Goal: Information Seeking & Learning: Learn about a topic

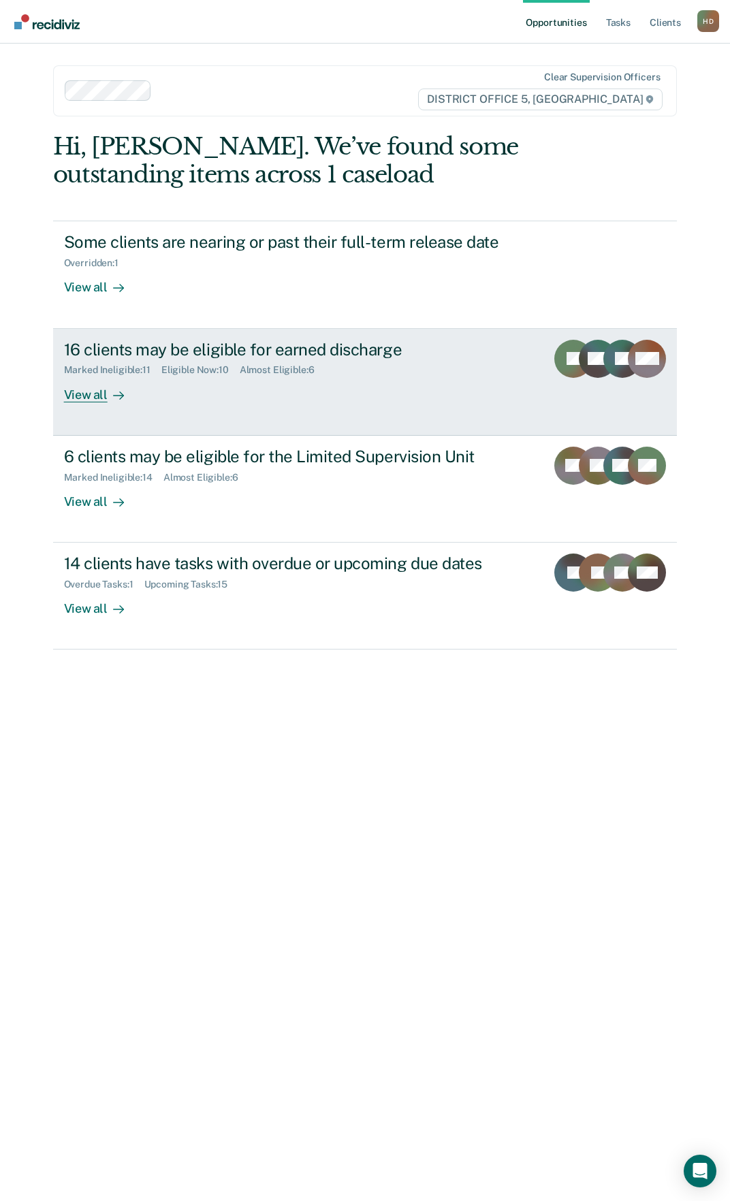
click at [184, 387] on div "16 clients may be eligible for earned discharge Marked Ineligible : 11 Eligible…" at bounding box center [316, 371] width 504 height 63
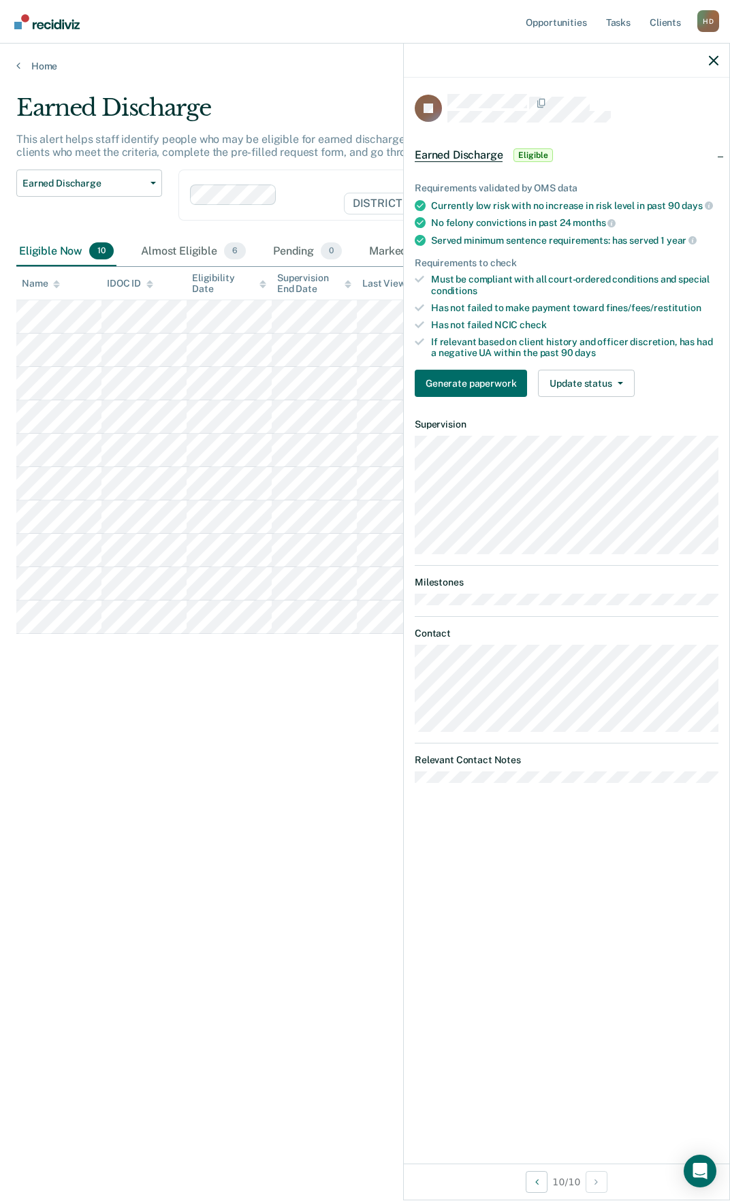
click at [715, 68] on div at bounding box center [566, 61] width 325 height 34
click at [713, 62] on icon "button" at bounding box center [714, 61] width 10 height 10
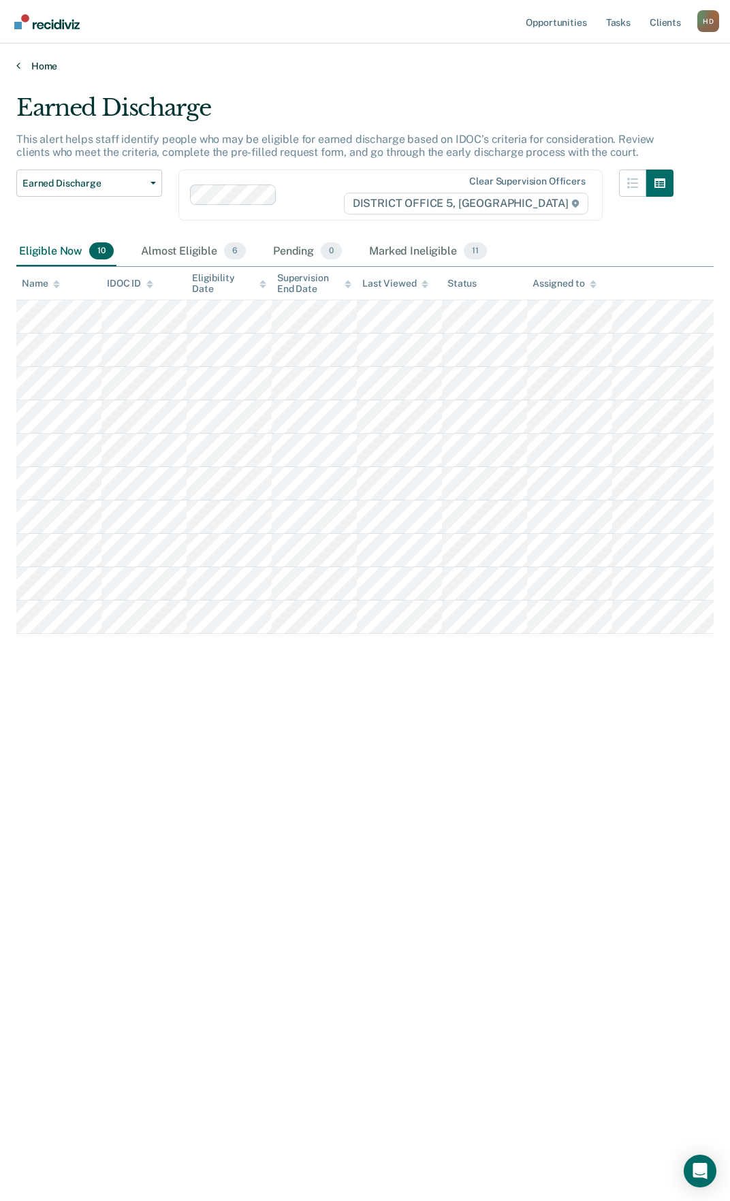
click at [19, 65] on icon at bounding box center [18, 65] width 4 height 11
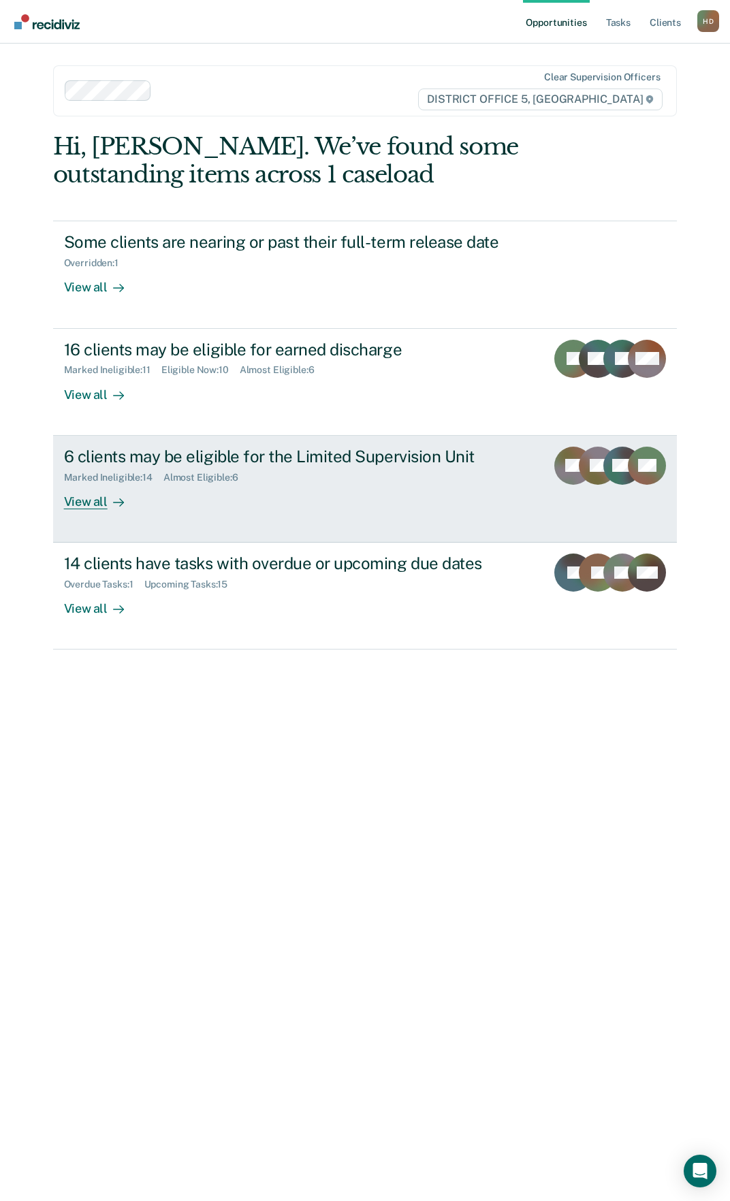
click at [173, 513] on link "6 clients may be eligible for the Limited Supervision Unit Marked Ineligible : …" at bounding box center [365, 489] width 624 height 107
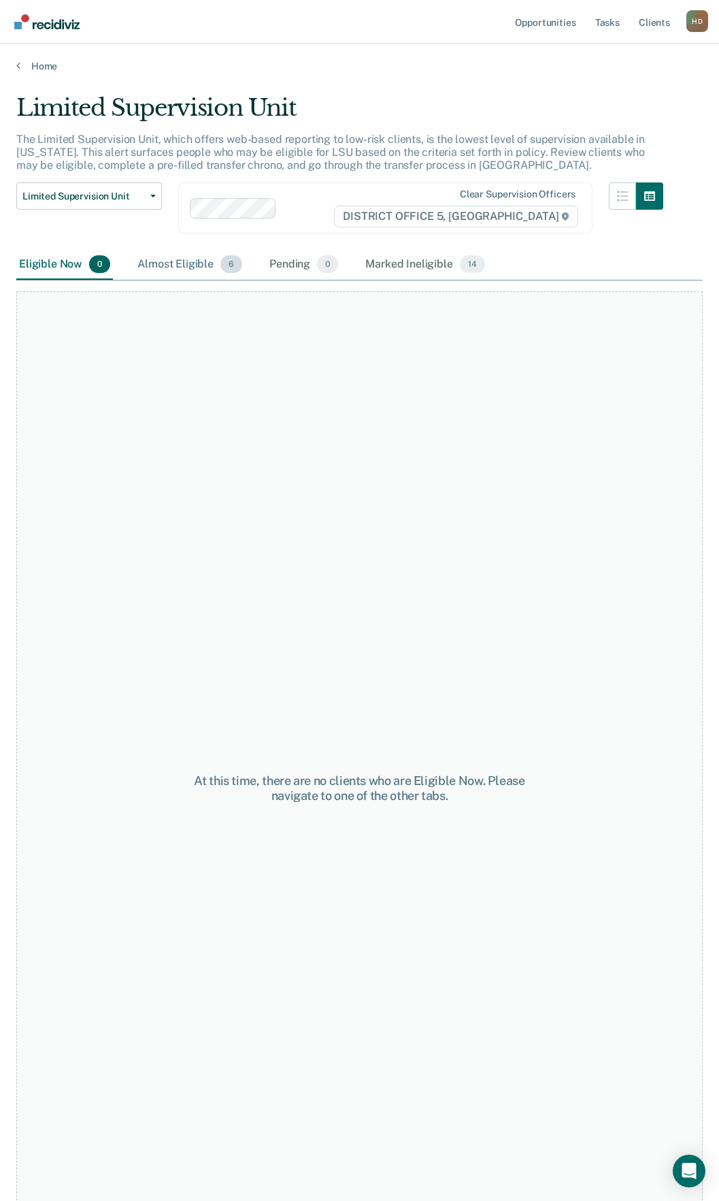
click at [189, 275] on div "Almost Eligible 6" at bounding box center [190, 265] width 110 height 30
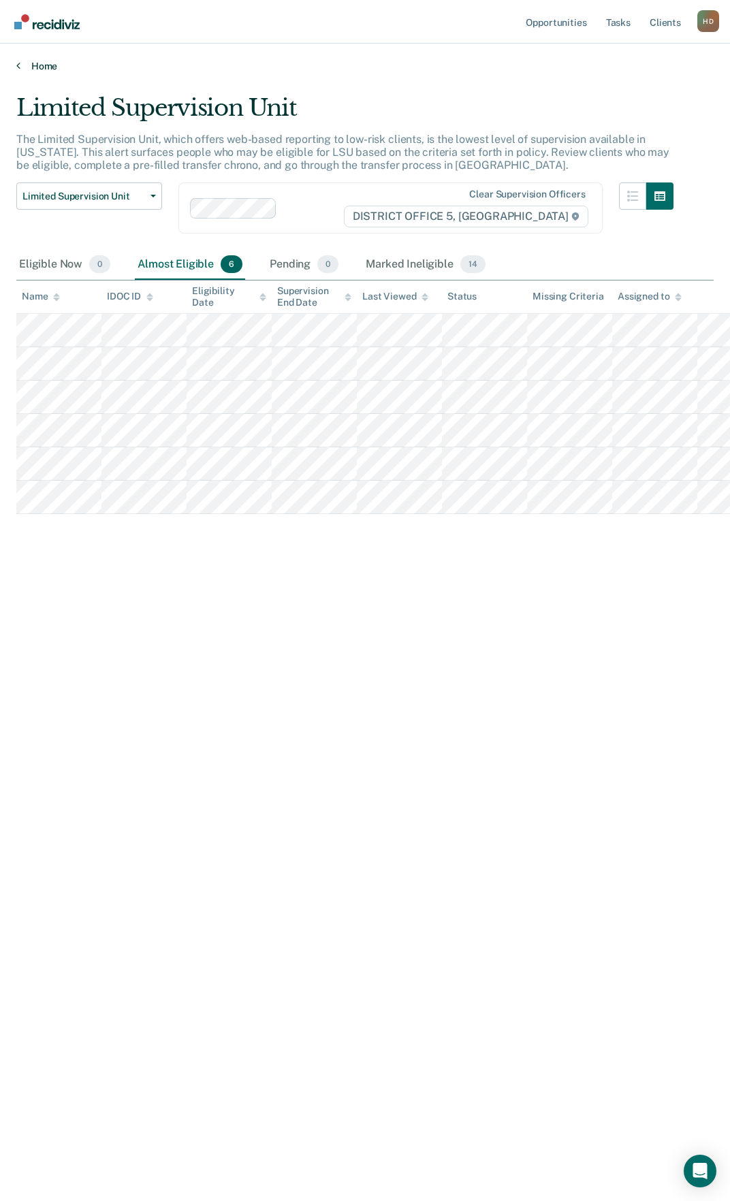
click at [25, 61] on link "Home" at bounding box center [364, 66] width 697 height 12
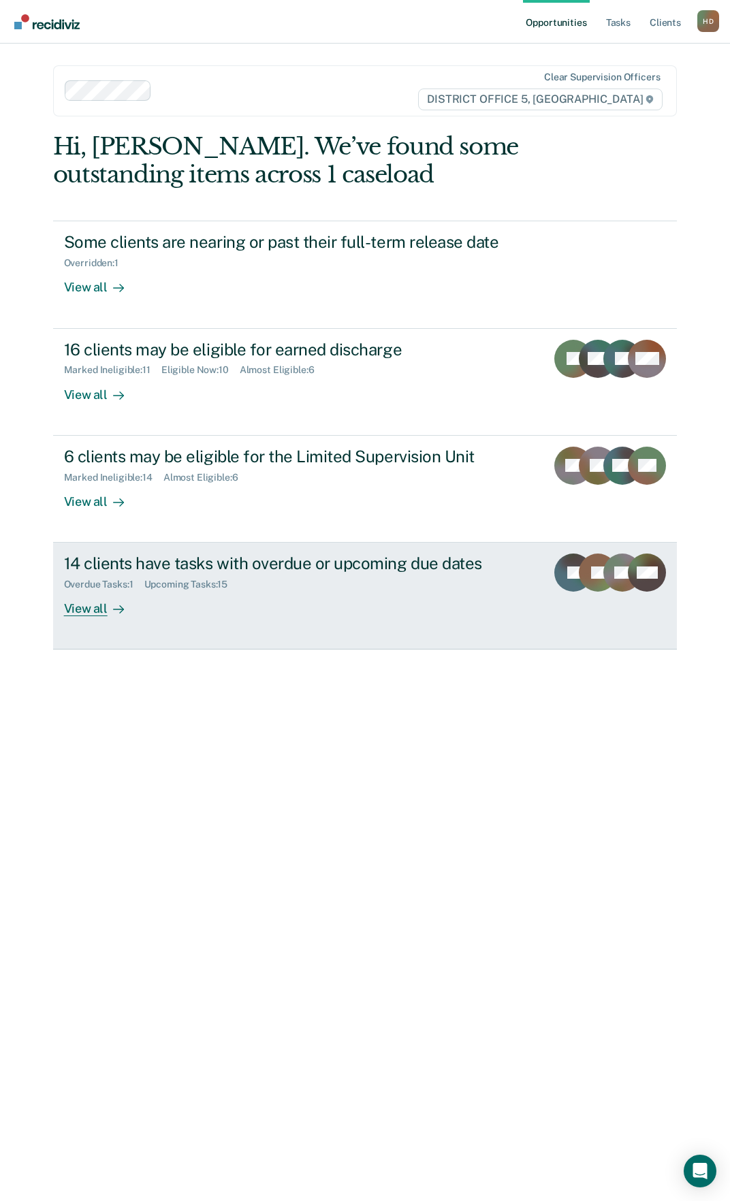
click at [139, 606] on div "View all" at bounding box center [102, 603] width 76 height 27
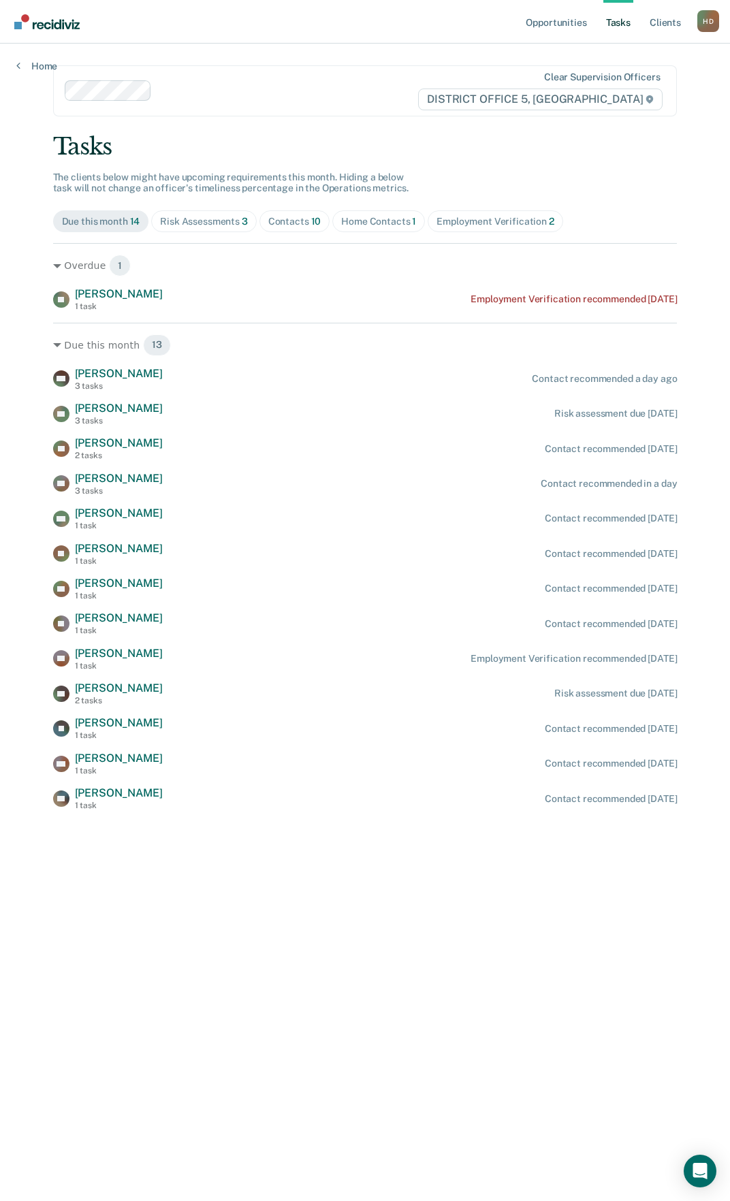
click at [164, 822] on main "Clear supervision officers DISTRICT OFFICE 5, TWIN FALLS Tasks The clients belo…" at bounding box center [365, 606] width 657 height 1124
click at [205, 209] on div "Tasks The clients below might have upcoming requirements this month. Hiding a b…" at bounding box center [365, 472] width 624 height 678
click at [215, 220] on div "Risk Assessments 3" at bounding box center [204, 222] width 88 height 12
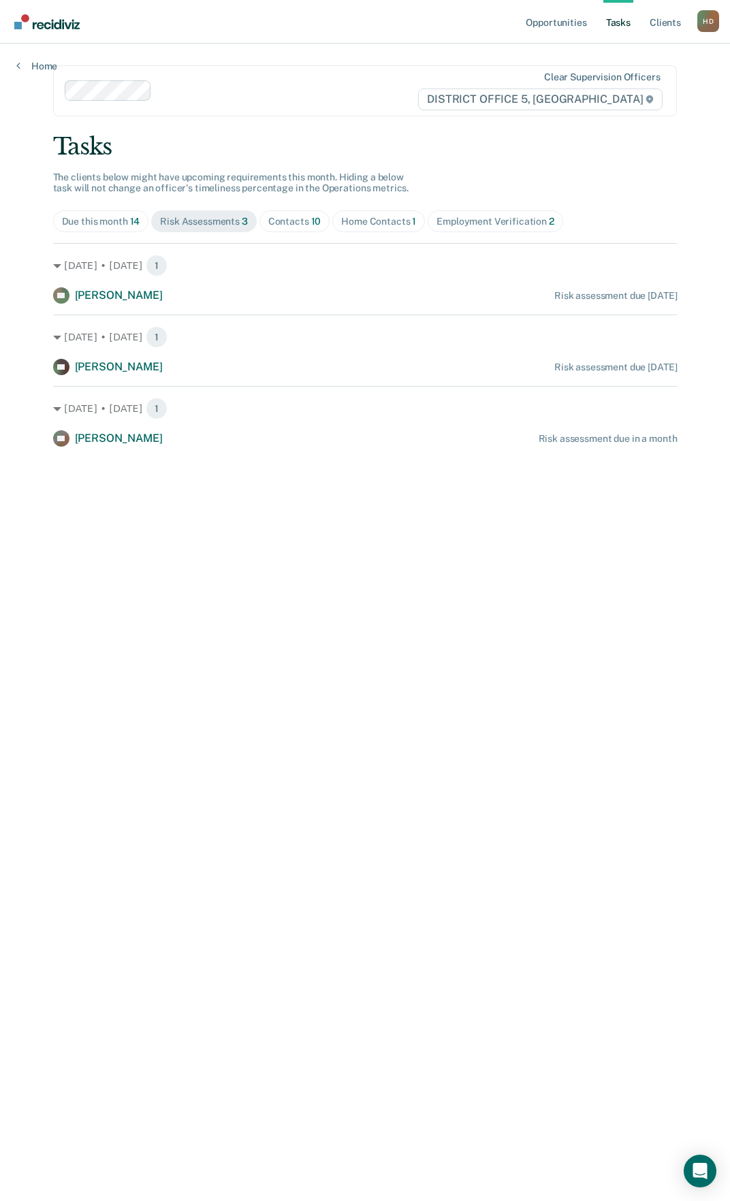
click at [456, 722] on main "Clear supervision officers DISTRICT OFFICE 5, TWIN FALLS Tasks The clients belo…" at bounding box center [365, 606] width 657 height 1124
click at [421, 765] on main "Clear supervision officers DISTRICT OFFICE 5, TWIN FALLS Tasks The clients belo…" at bounding box center [365, 606] width 657 height 1124
click at [380, 212] on span "Home Contacts 1" at bounding box center [378, 221] width 93 height 22
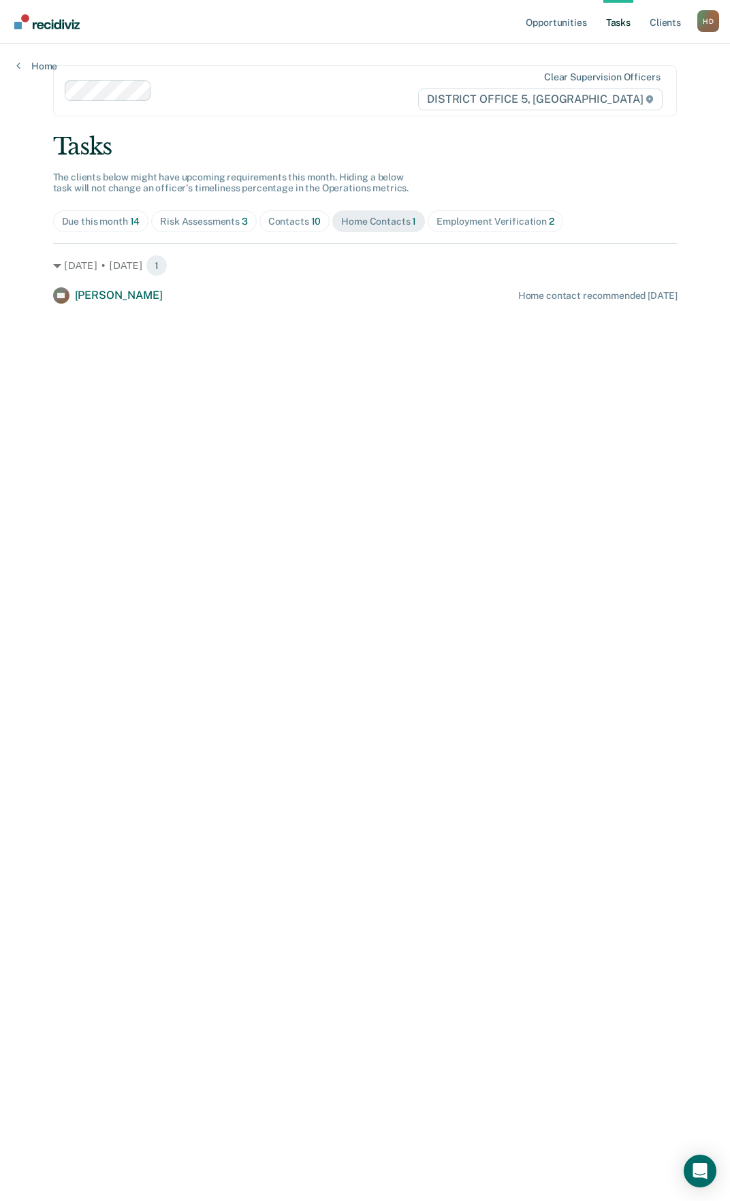
click at [493, 218] on div "Employment Verification 2" at bounding box center [495, 222] width 118 height 12
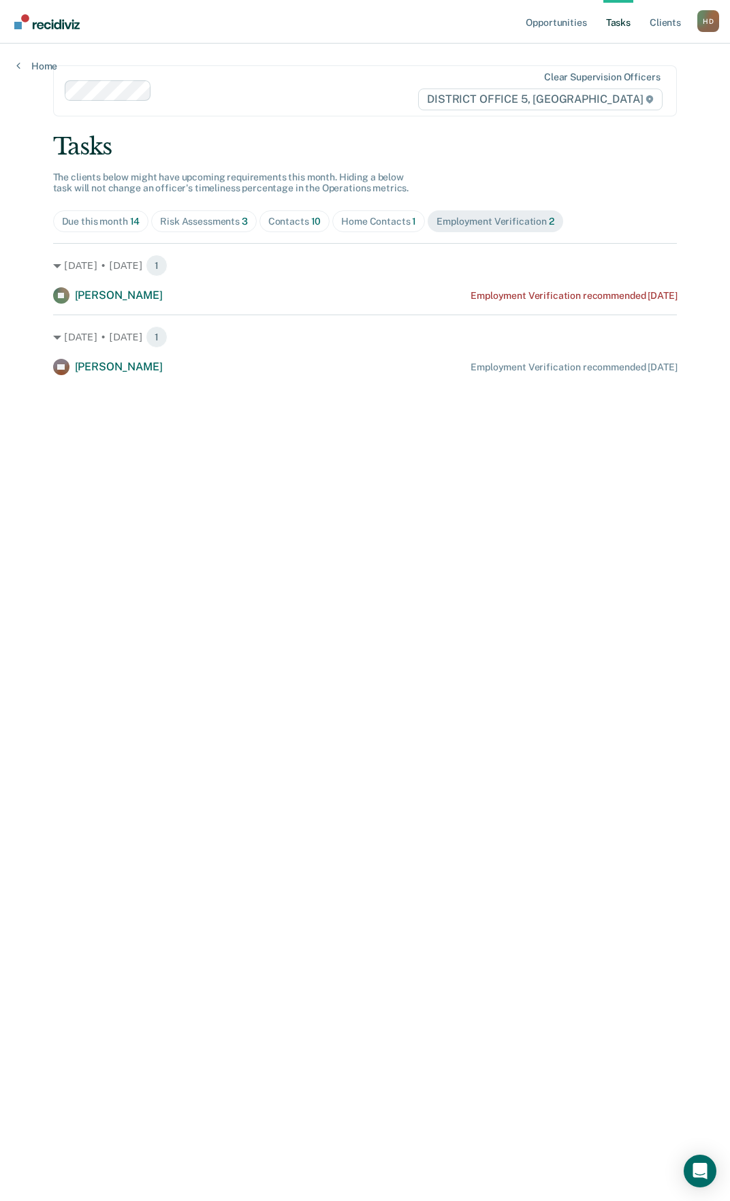
click at [291, 218] on div "Contacts 10" at bounding box center [294, 222] width 53 height 12
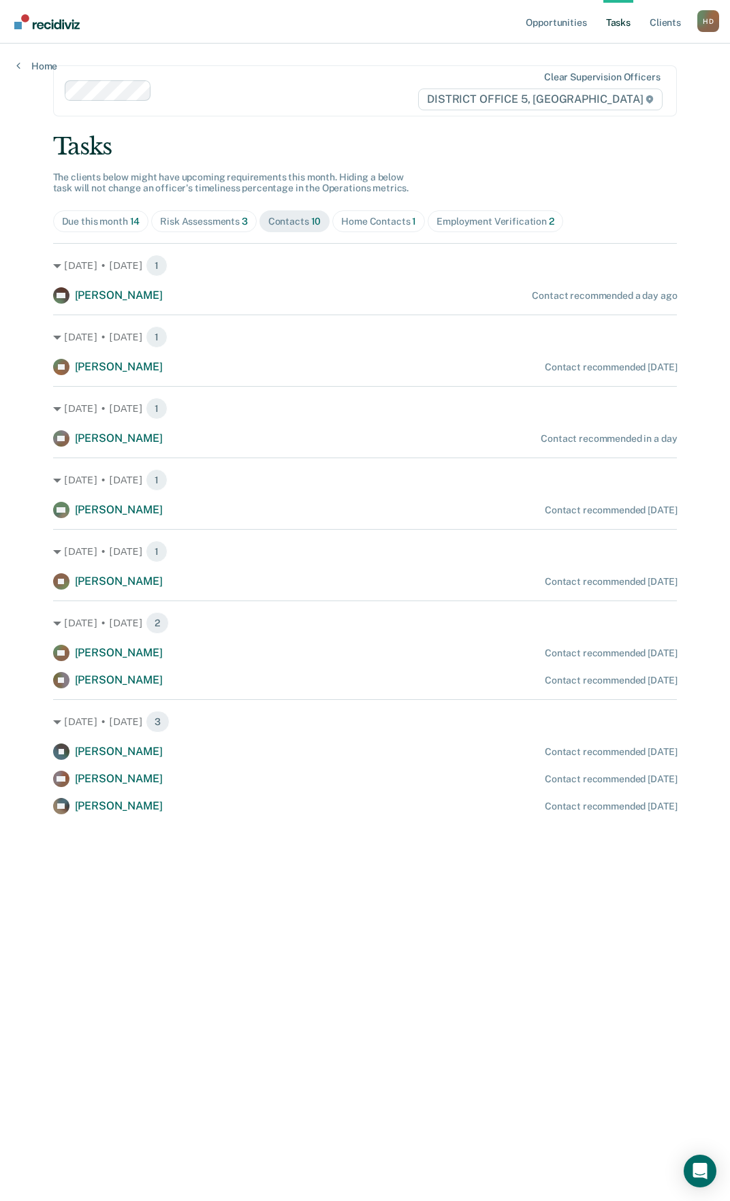
click at [217, 222] on div "Risk Assessments 3" at bounding box center [204, 222] width 88 height 12
